Goal: Information Seeking & Learning: Learn about a topic

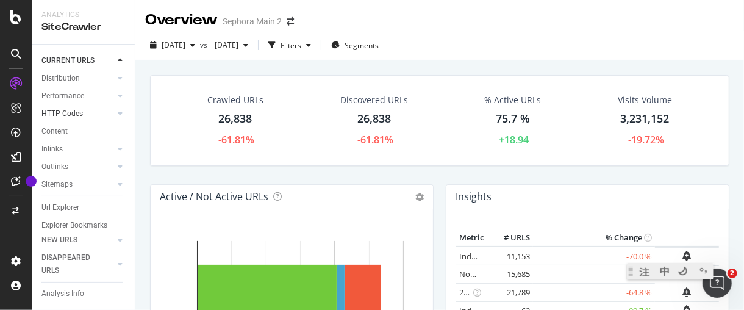
scroll to position [111, 0]
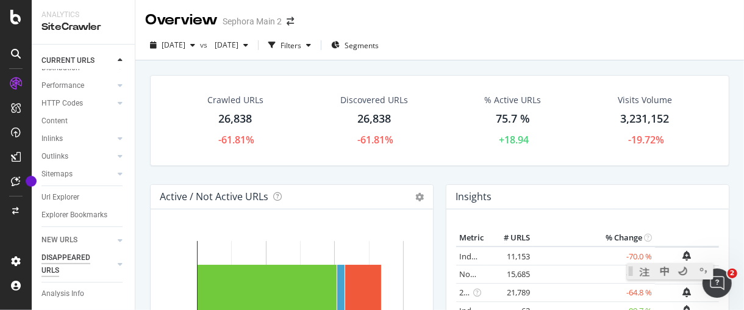
click at [88, 257] on div "DISAPPEARED URLS" at bounding box center [72, 264] width 62 height 26
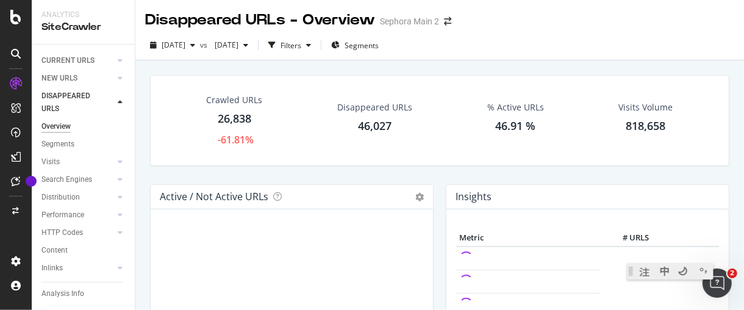
click at [378, 110] on div "Disappeared URLs" at bounding box center [374, 107] width 75 height 12
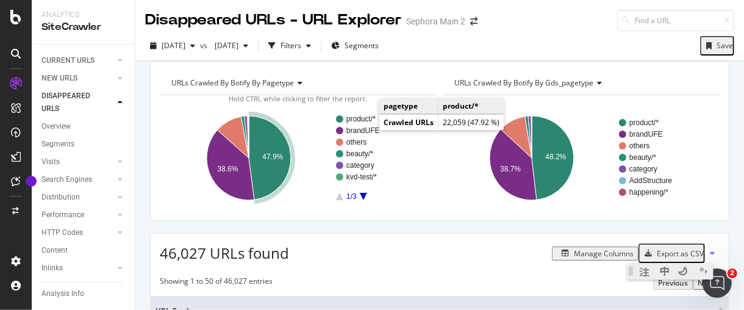
click at [362, 123] on text "product/*" at bounding box center [360, 119] width 29 height 9
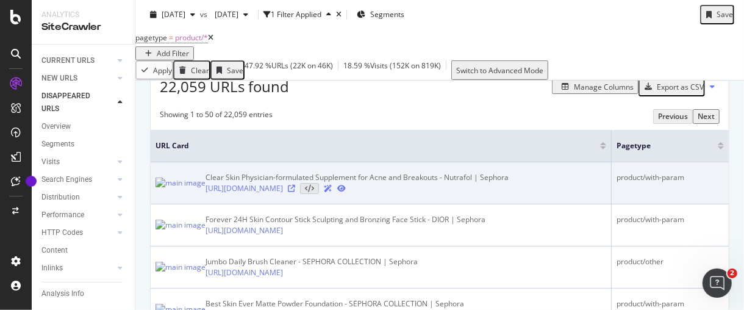
scroll to position [203, 0]
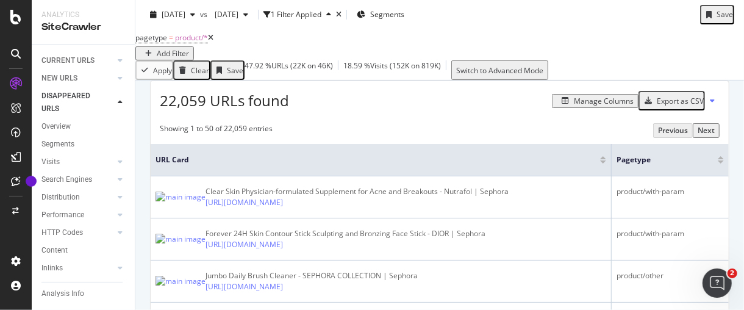
click at [660, 106] on div "Export as CSV" at bounding box center [680, 101] width 47 height 10
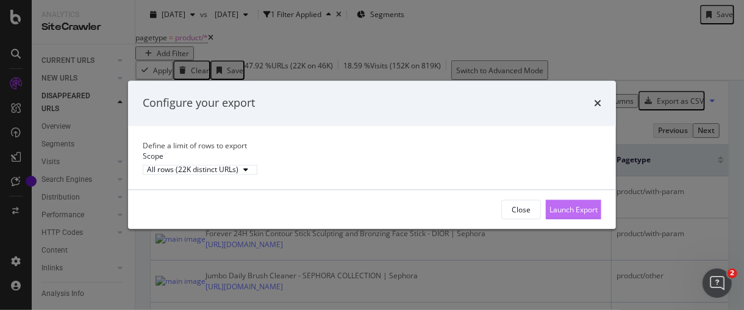
click at [569, 215] on div "Launch Export" at bounding box center [573, 209] width 48 height 10
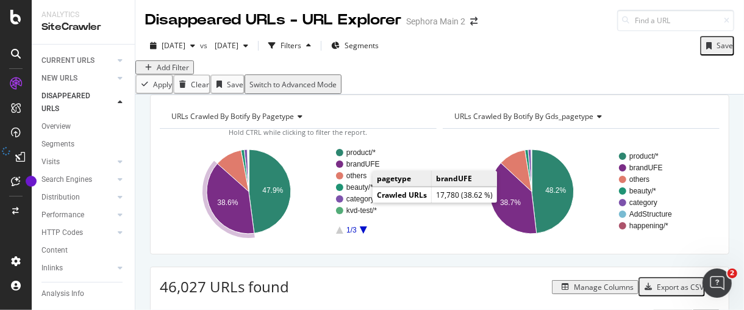
click at [369, 168] on text "brandUFE" at bounding box center [363, 164] width 34 height 9
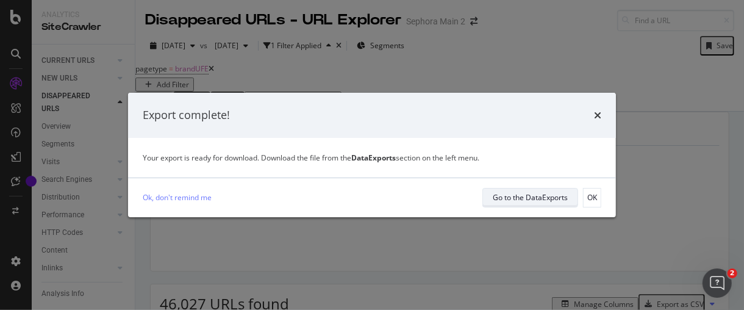
click at [519, 198] on div "Go to the DataExports" at bounding box center [530, 197] width 75 height 10
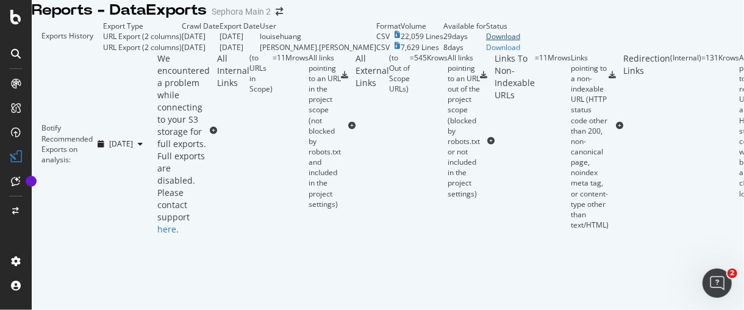
click at [520, 41] on div "Download" at bounding box center [503, 36] width 34 height 10
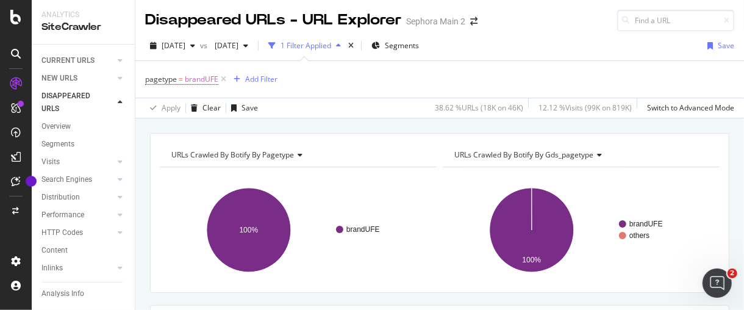
scroll to position [135, 0]
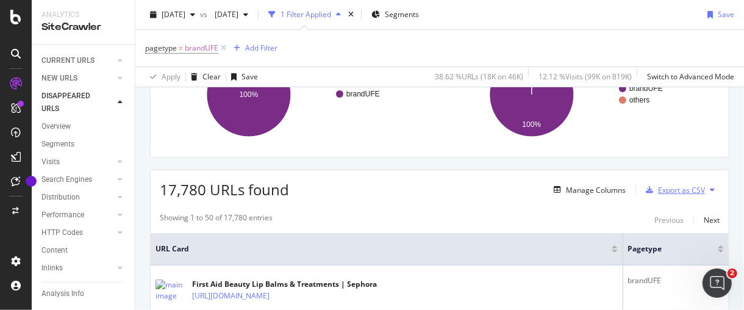
click at [679, 185] on div "Export as CSV" at bounding box center [681, 190] width 47 height 10
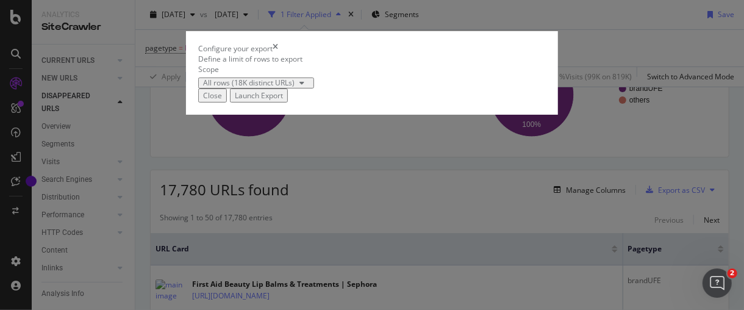
click at [283, 101] on div "Launch Export" at bounding box center [259, 95] width 48 height 10
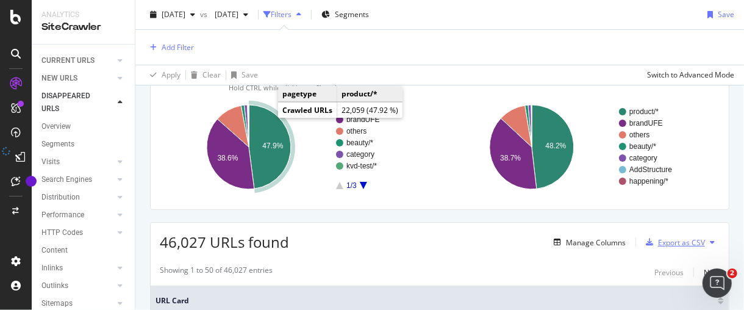
scroll to position [65, 0]
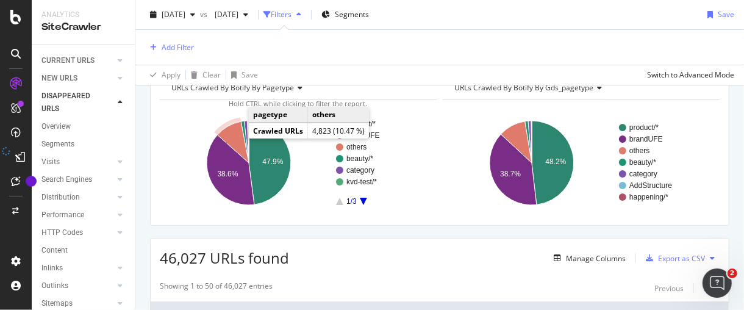
click at [229, 134] on icon "A chart." at bounding box center [233, 141] width 32 height 41
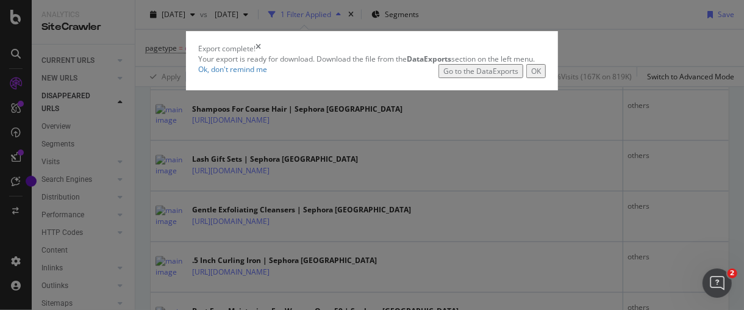
scroll to position [1064, 0]
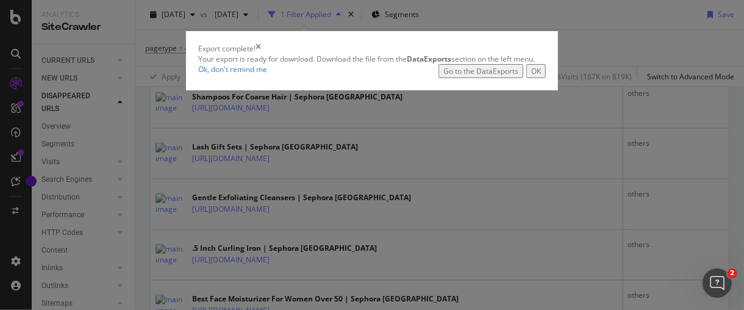
click at [518, 76] on div "Go to the DataExports" at bounding box center [480, 71] width 75 height 10
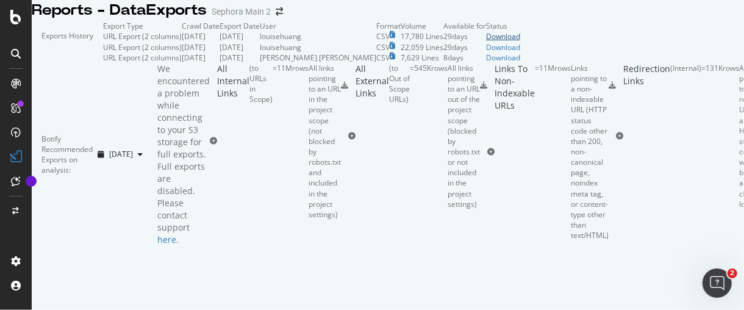
click at [520, 41] on div "Download" at bounding box center [503, 36] width 34 height 10
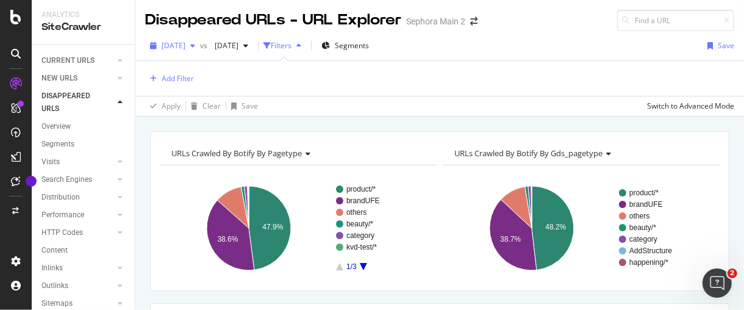
click at [185, 47] on span "[DATE]" at bounding box center [174, 45] width 24 height 10
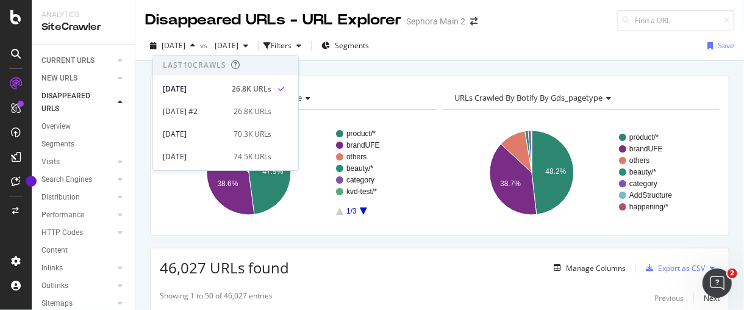
click at [368, 68] on div "URLs Crawled By Botify By pagetype Chart (by Value) Table Expand Export as CSV …" at bounding box center [439, 75] width 608 height 29
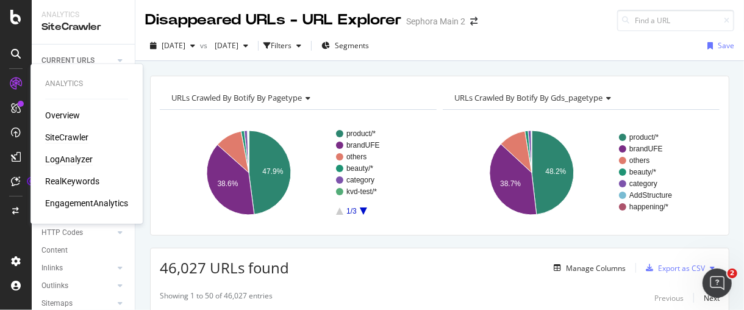
click at [57, 156] on div "LogAnalyzer" at bounding box center [69, 159] width 48 height 12
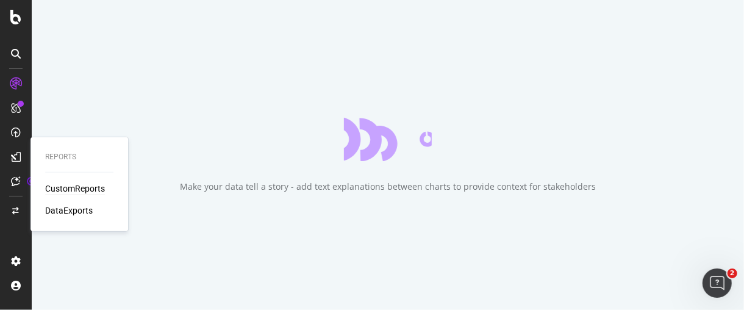
click at [79, 189] on div "CustomReports" at bounding box center [75, 188] width 60 height 12
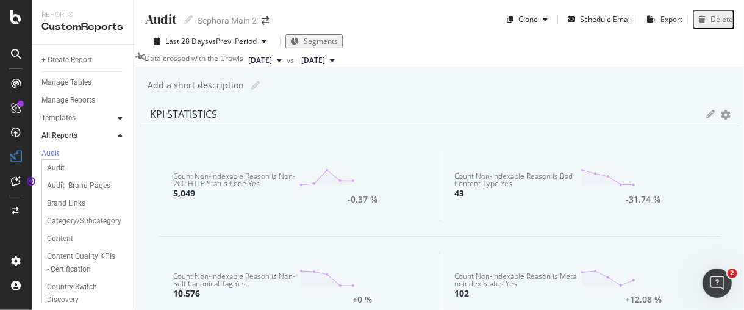
click at [120, 119] on icon at bounding box center [120, 118] width 5 height 7
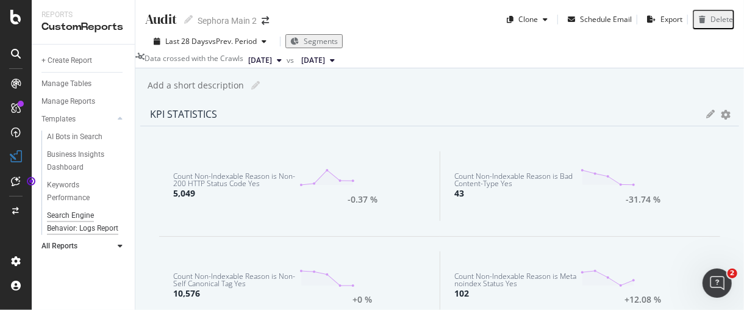
click at [91, 229] on div "Search Engine Behavior: Logs Report" at bounding box center [83, 222] width 72 height 26
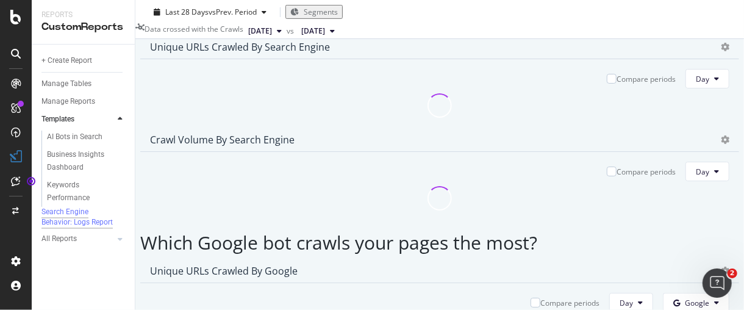
scroll to position [271, 0]
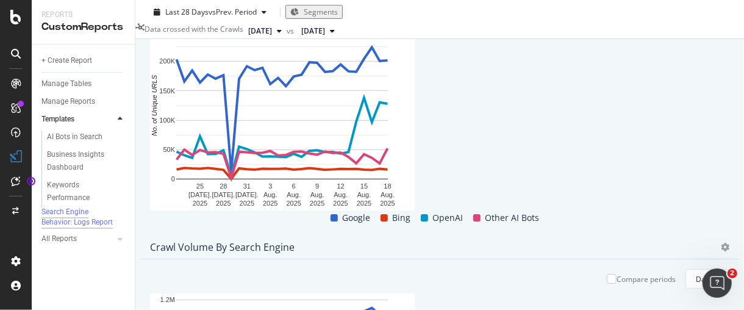
click at [685, 21] on button "Day" at bounding box center [707, 11] width 44 height 20
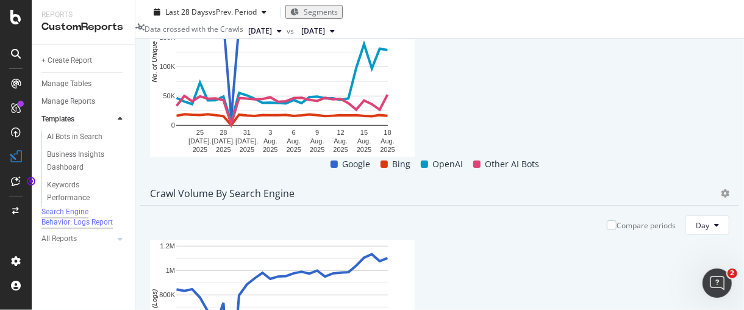
scroll to position [338, 0]
